Goal: Transaction & Acquisition: Obtain resource

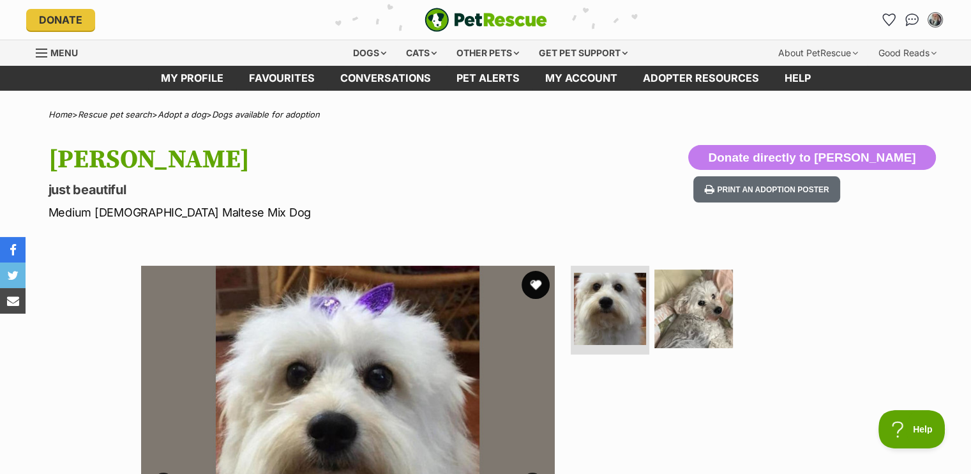
click at [534, 275] on button "favourite" at bounding box center [535, 285] width 28 height 28
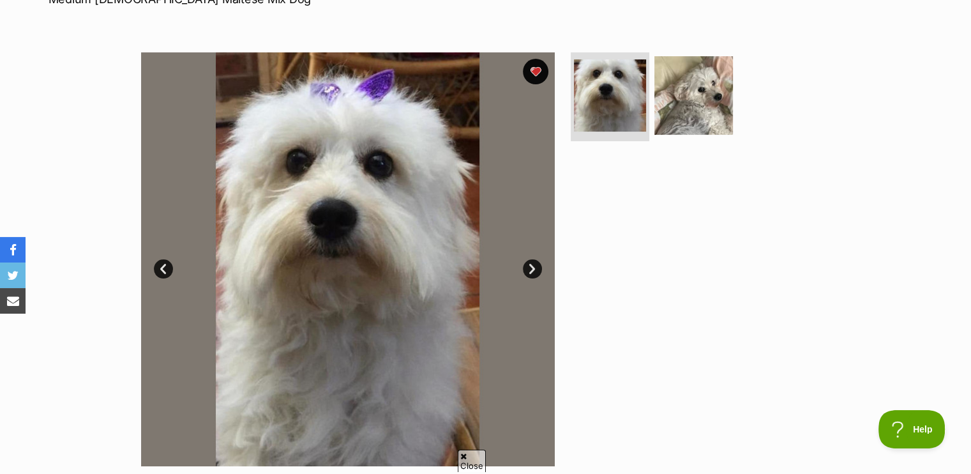
scroll to position [191, 0]
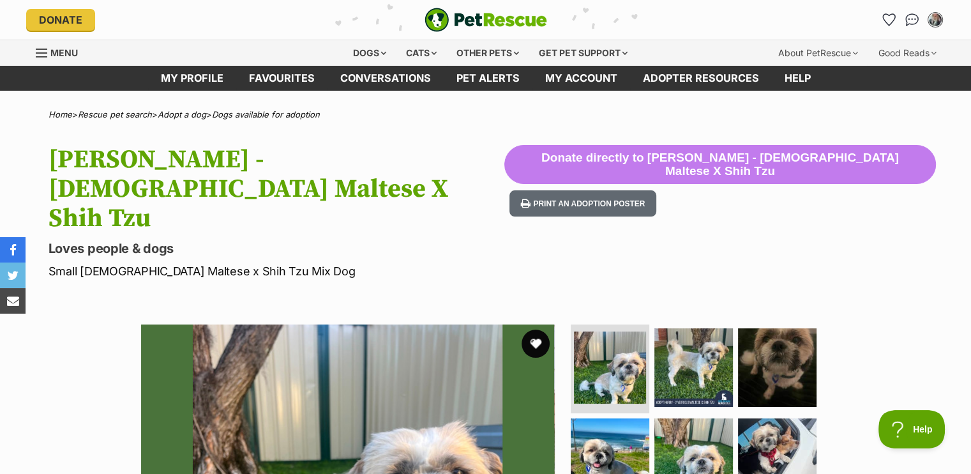
click at [539, 329] on button "favourite" at bounding box center [535, 343] width 28 height 28
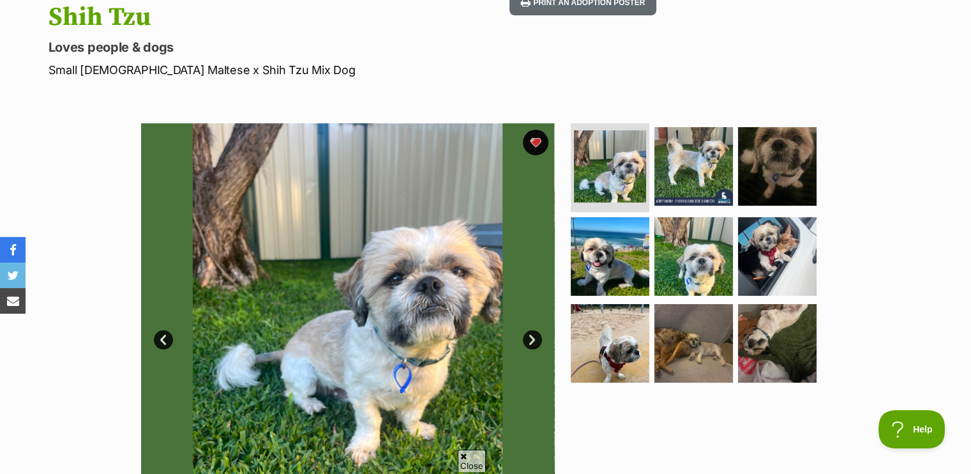
scroll to position [319, 0]
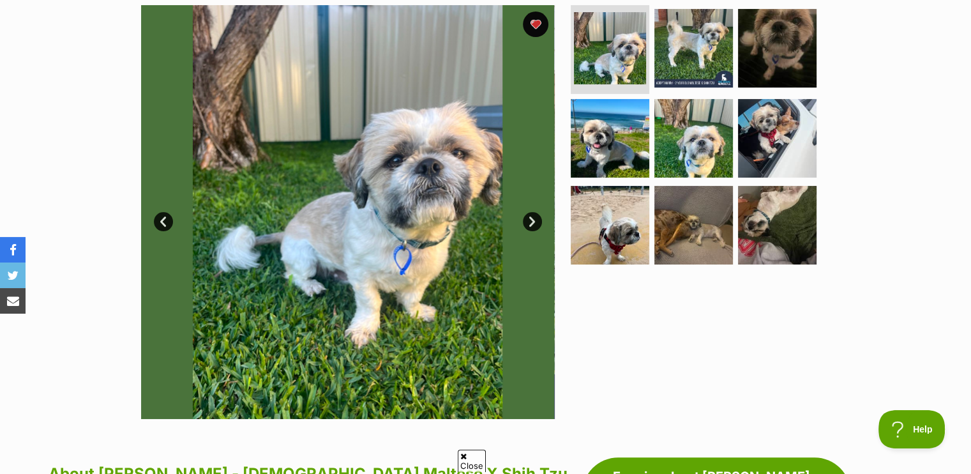
click at [528, 212] on link "Next" at bounding box center [532, 221] width 19 height 19
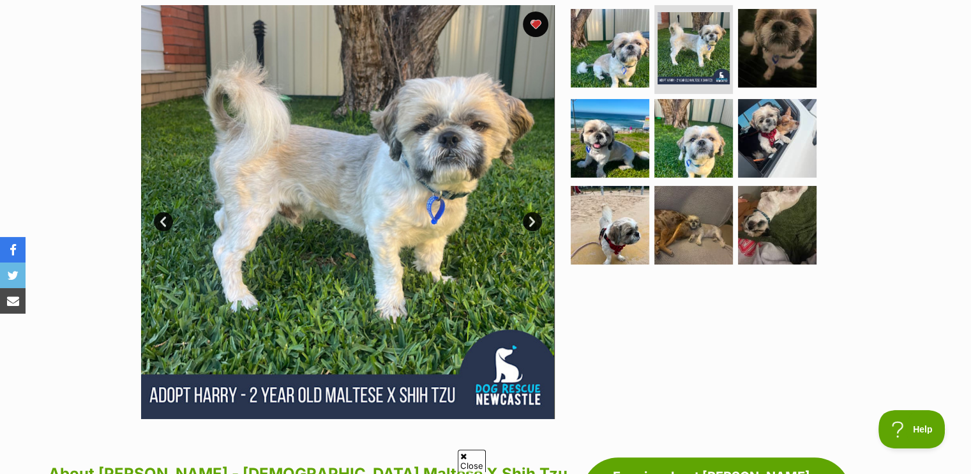
click at [528, 212] on link "Next" at bounding box center [532, 221] width 19 height 19
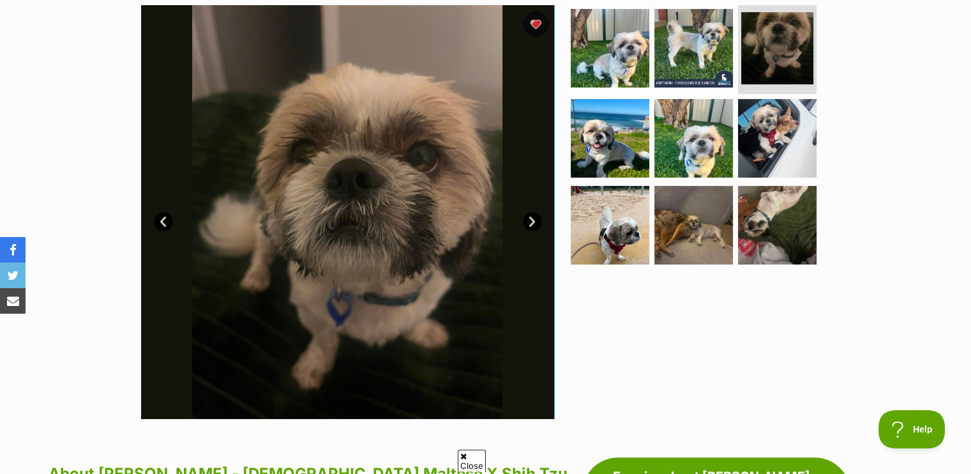
click at [528, 212] on link "Next" at bounding box center [532, 221] width 19 height 19
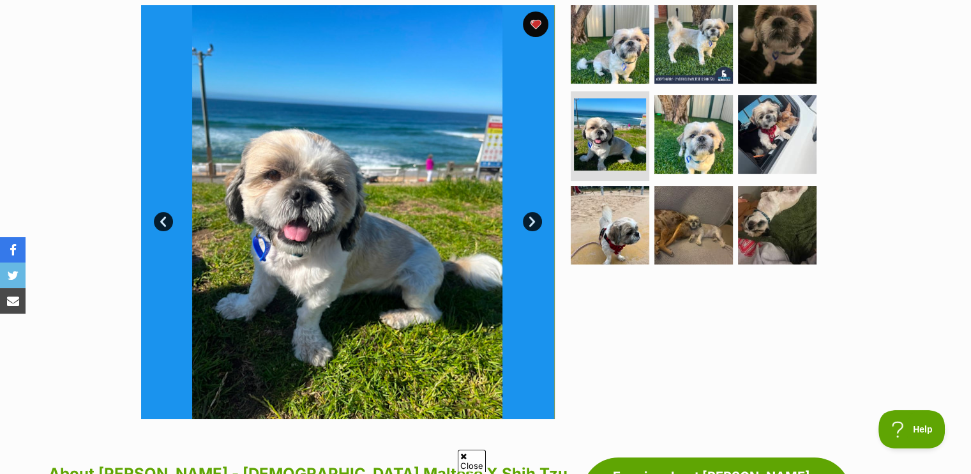
click at [528, 212] on link "Next" at bounding box center [532, 221] width 19 height 19
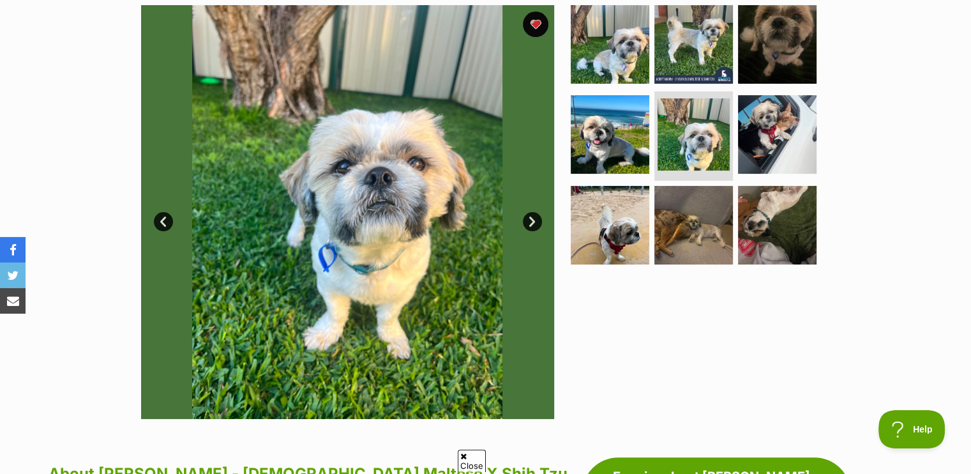
click at [528, 212] on link "Next" at bounding box center [532, 221] width 19 height 19
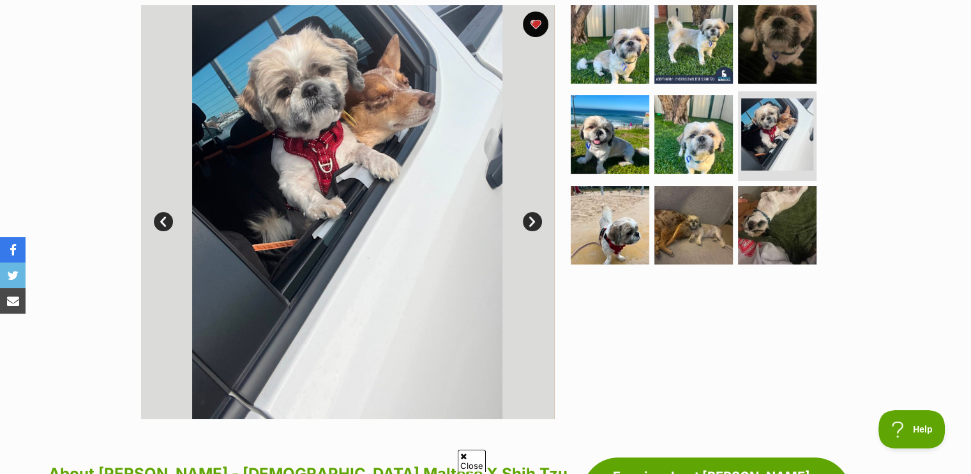
click at [528, 212] on link "Next" at bounding box center [532, 221] width 19 height 19
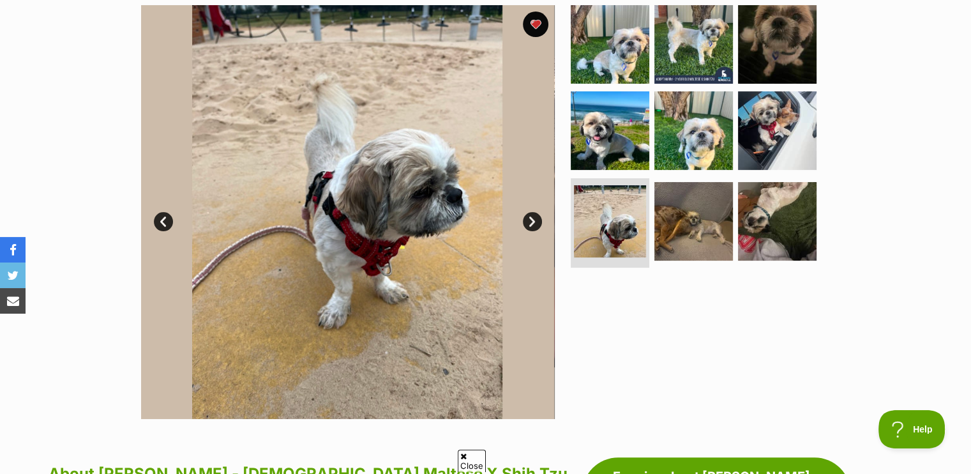
click at [528, 212] on link "Next" at bounding box center [532, 221] width 19 height 19
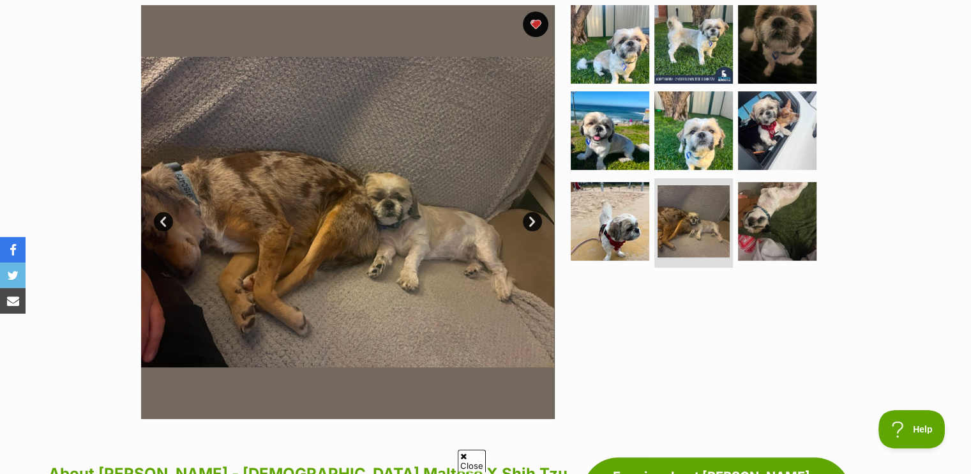
click at [528, 212] on link "Next" at bounding box center [532, 221] width 19 height 19
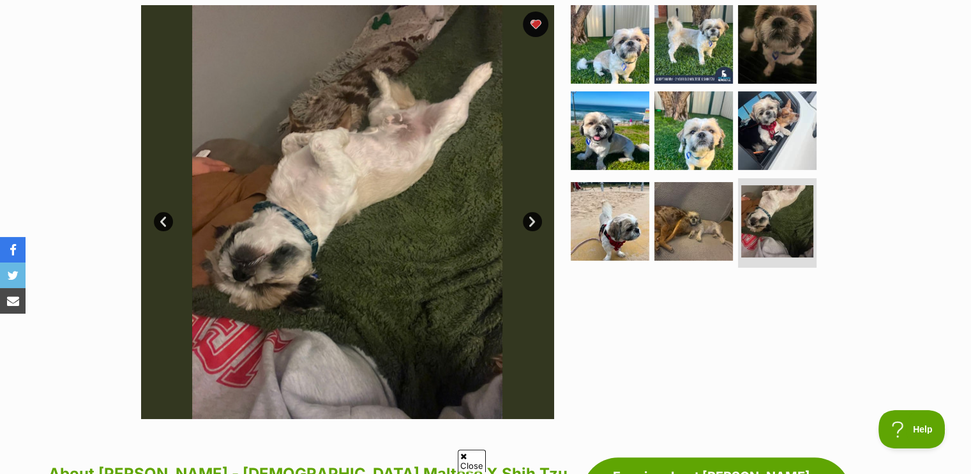
click at [528, 212] on link "Next" at bounding box center [532, 221] width 19 height 19
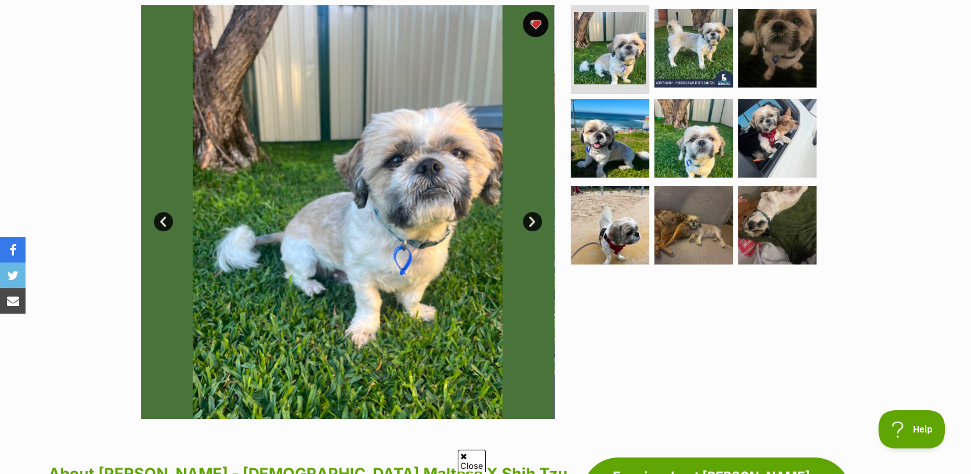
click at [526, 212] on link "Next" at bounding box center [532, 221] width 19 height 19
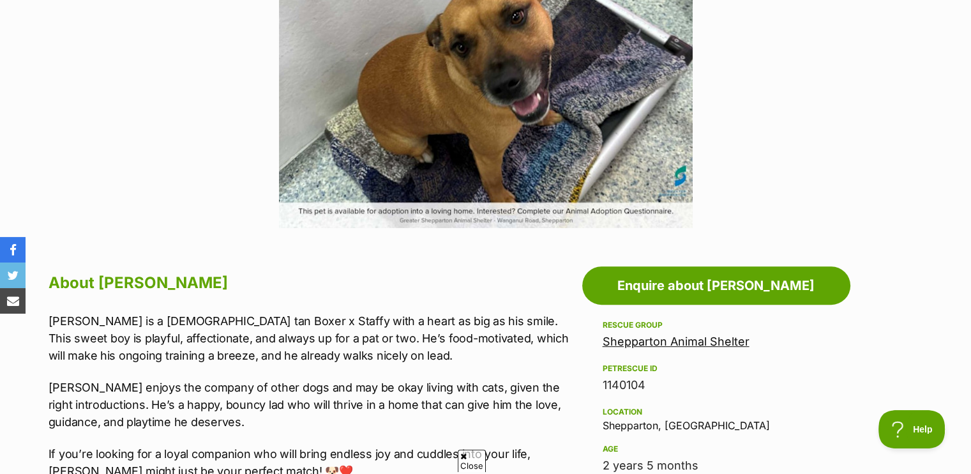
scroll to position [574, 0]
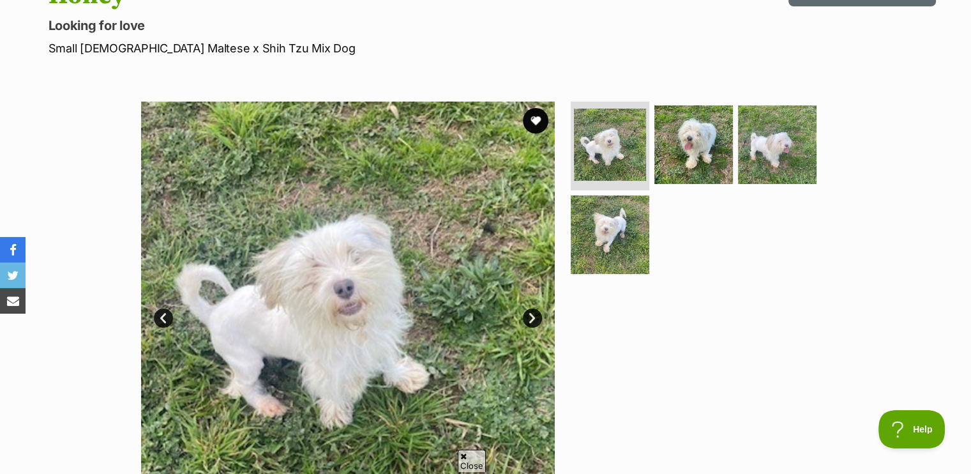
scroll to position [191, 0]
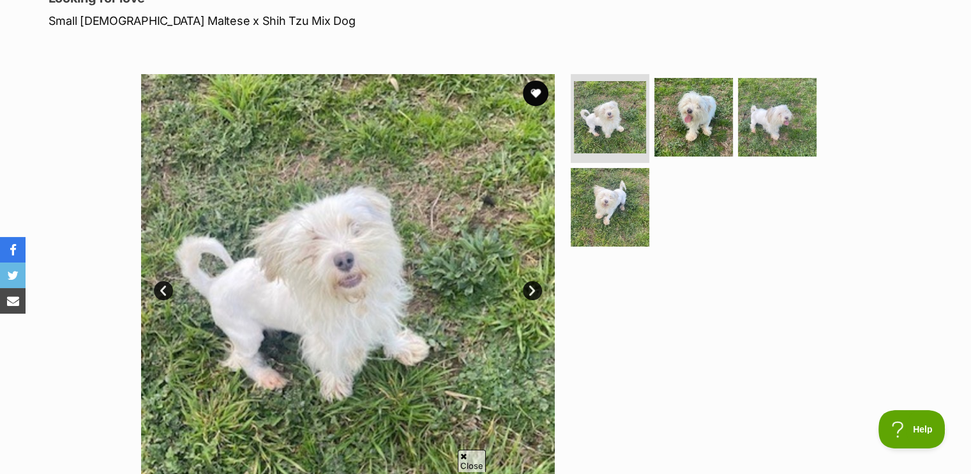
click at [529, 288] on link "Next" at bounding box center [532, 290] width 19 height 19
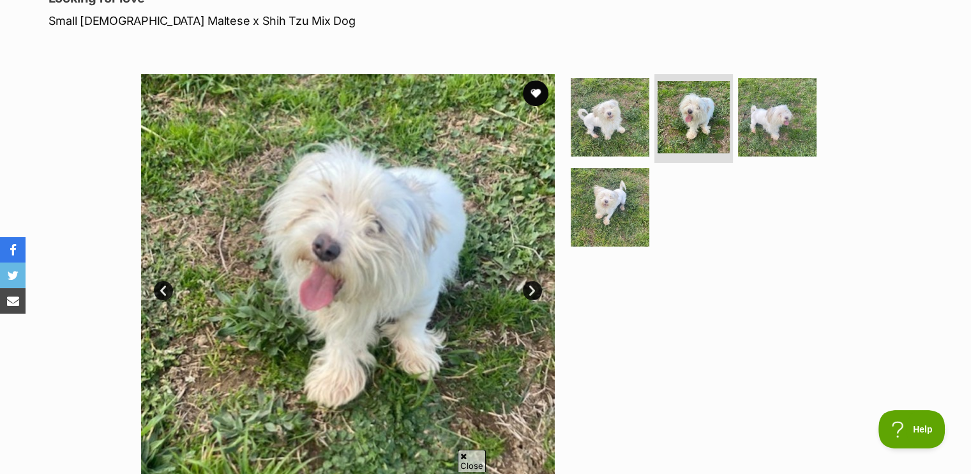
click at [529, 288] on link "Next" at bounding box center [532, 290] width 19 height 19
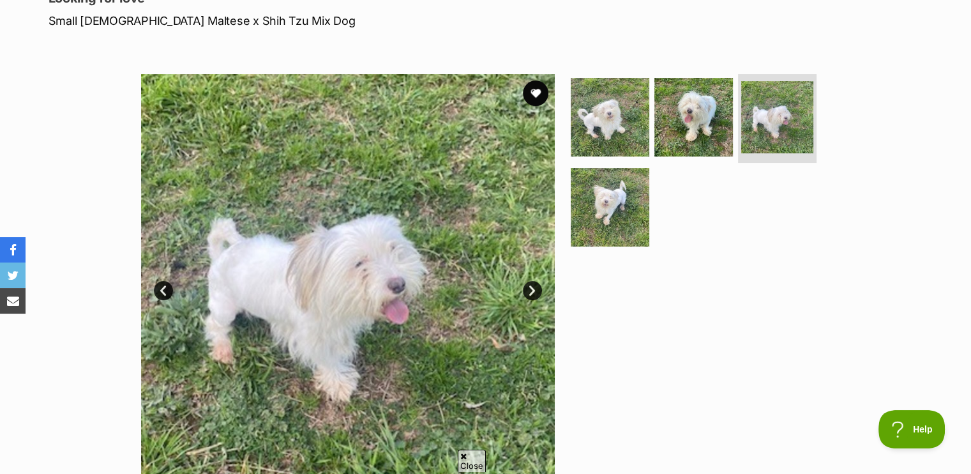
click at [529, 288] on link "Next" at bounding box center [532, 290] width 19 height 19
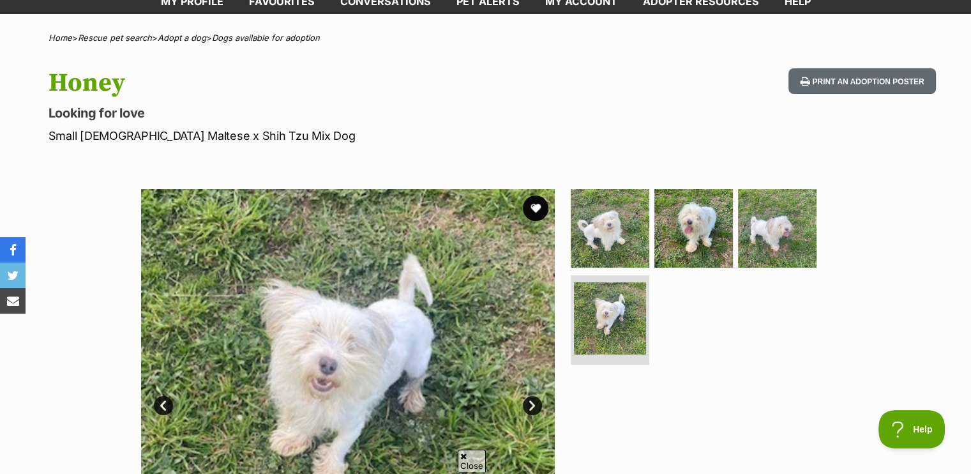
scroll to position [64, 0]
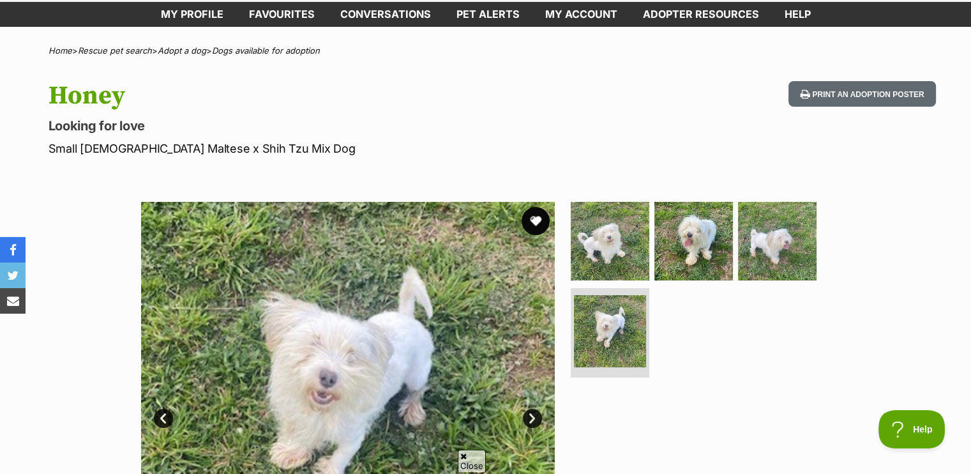
click at [537, 215] on button "favourite" at bounding box center [535, 221] width 28 height 28
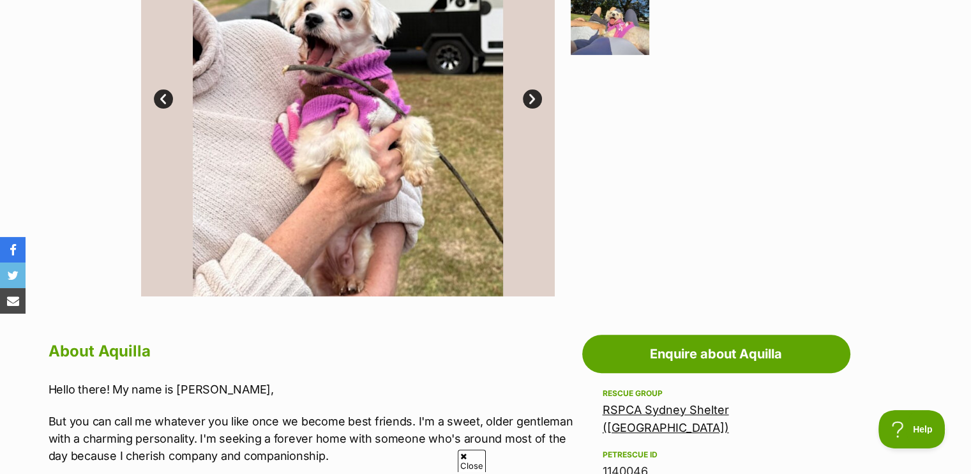
scroll to position [638, 0]
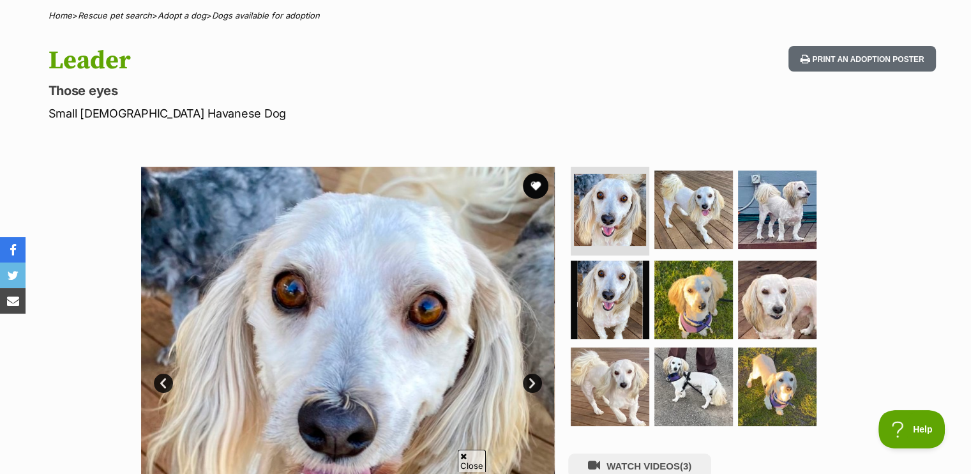
scroll to position [191, 0]
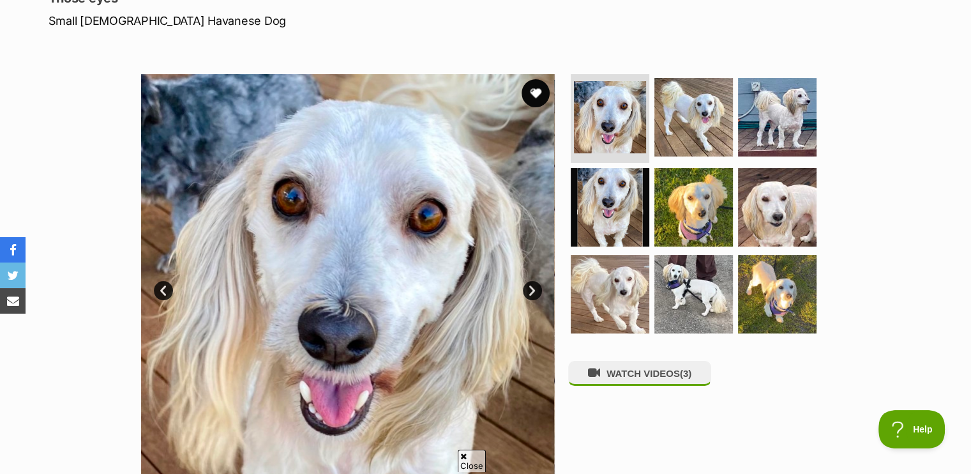
click at [533, 91] on button "favourite" at bounding box center [535, 93] width 28 height 28
